Goal: Entertainment & Leisure: Consume media (video, audio)

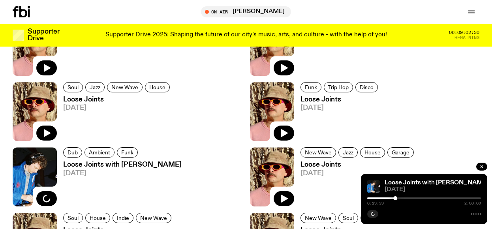
scroll to position [1300, 0]
click at [22, 11] on icon at bounding box center [23, 11] width 8 height 11
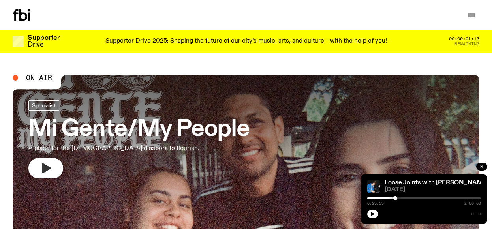
click at [47, 170] on icon "button" at bounding box center [46, 168] width 9 height 10
